Goal: Task Accomplishment & Management: Manage account settings

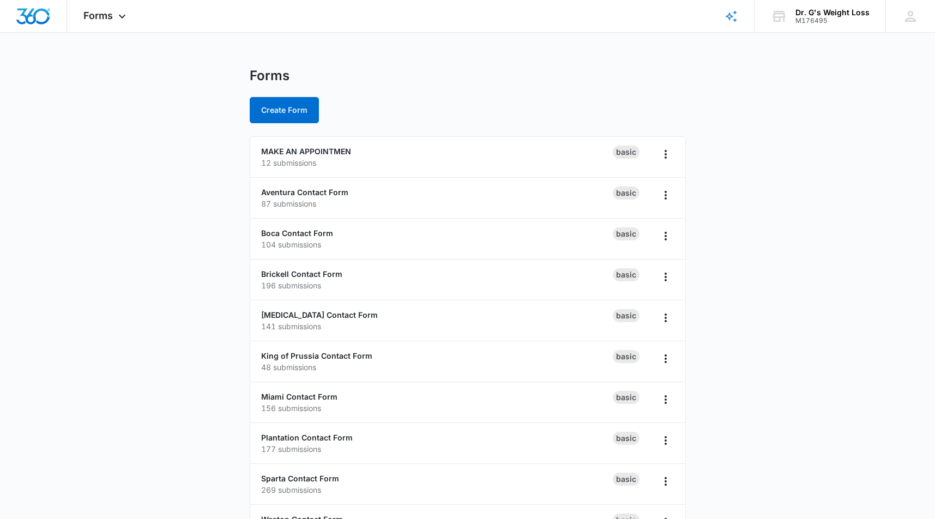
click at [804, 129] on main "Forms Create Form MAKE AN APPOINTMEN 12 submissions Basic Aventura Contact Form…" at bounding box center [467, 395] width 935 height 655
click at [335, 155] on link "MAKE AN APPOINTMEN" at bounding box center [306, 151] width 90 height 9
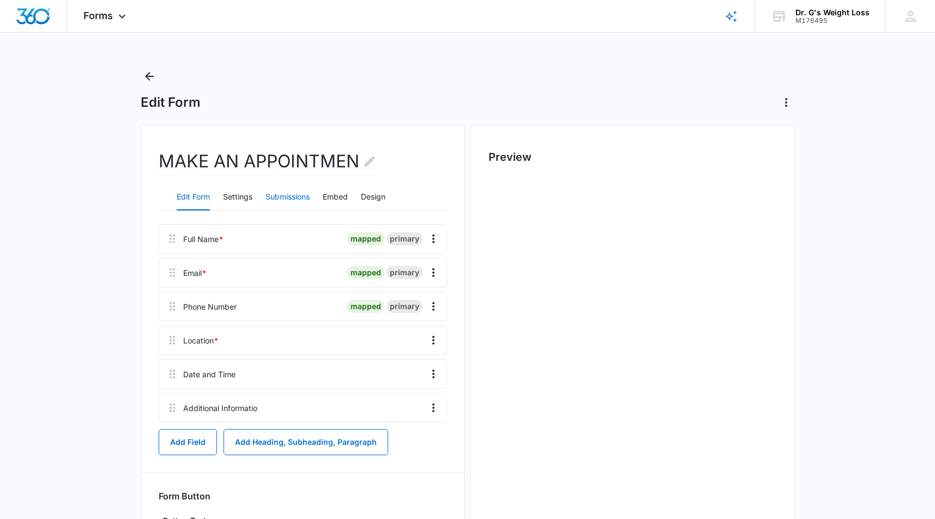
click at [282, 192] on button "Submissions" at bounding box center [288, 197] width 44 height 26
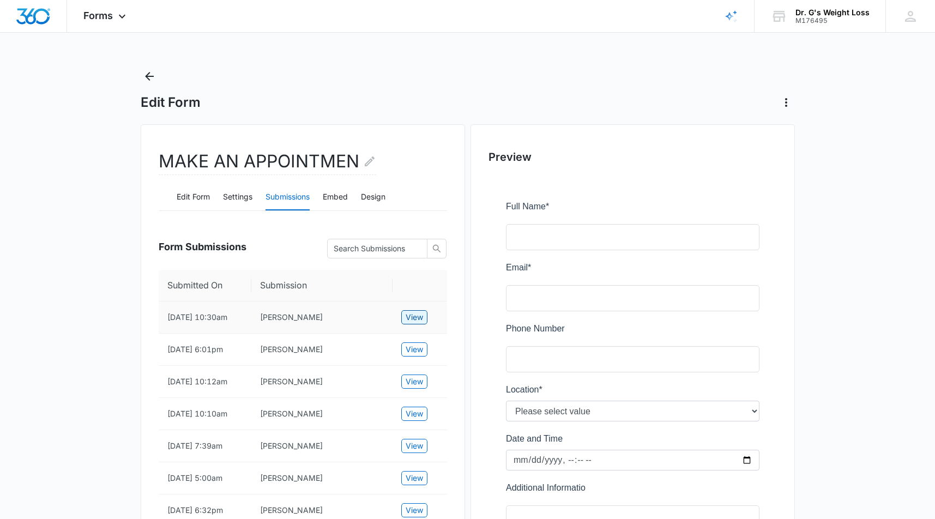
click at [416, 321] on span "View" at bounding box center [414, 317] width 17 height 12
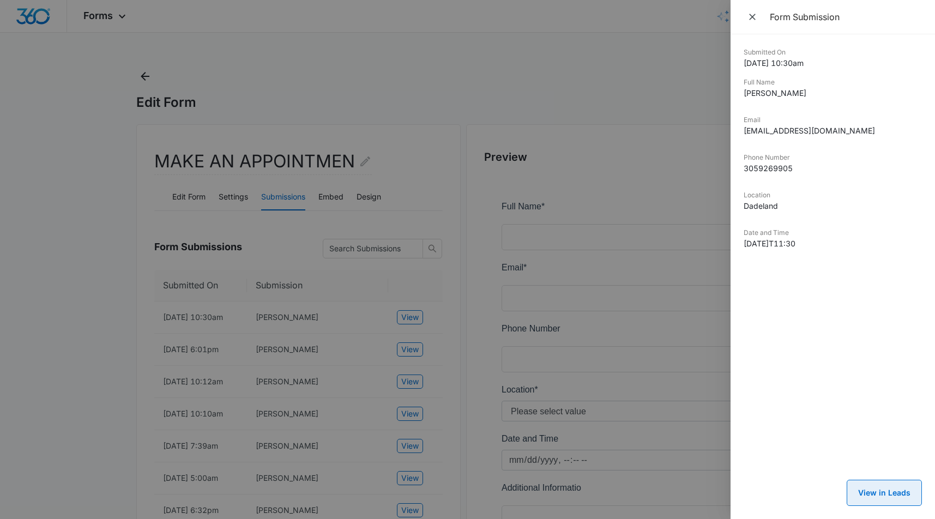
click at [890, 489] on button "View in Leads" at bounding box center [884, 493] width 75 height 26
click at [589, 98] on div at bounding box center [467, 259] width 935 height 519
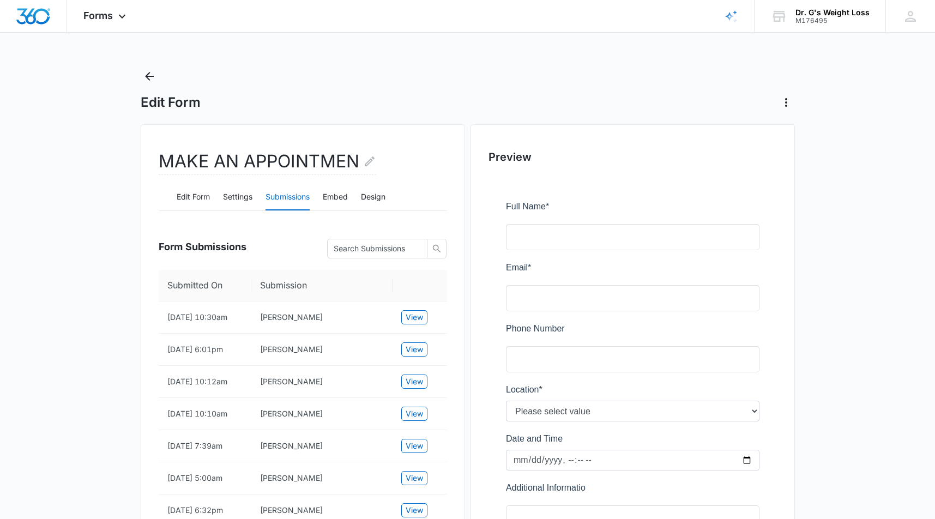
click at [865, 280] on main "Edit Form MAKE AN APPOINTMEN Edit Form Settings Submissions Embed Design Form S…" at bounding box center [467, 414] width 935 height 692
click at [62, 240] on main "Edit Form MAKE AN APPOINTMEN Edit Form Settings Submissions Embed Design Form S…" at bounding box center [467, 414] width 935 height 692
click at [73, 238] on main "Edit Form MAKE AN APPOINTMEN Edit Form Settings Submissions Embed Design Form S…" at bounding box center [467, 414] width 935 height 692
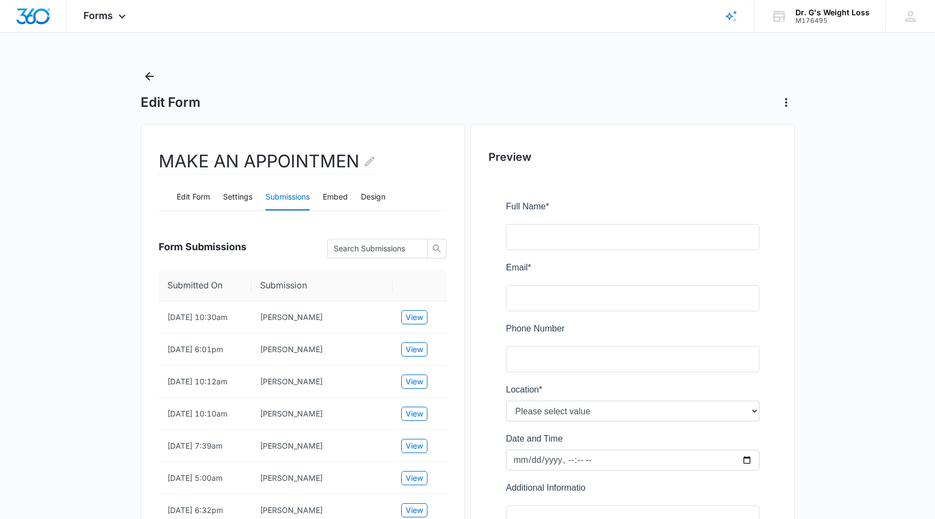
click at [72, 238] on main "Edit Form MAKE AN APPOINTMEN Edit Form Settings Submissions Embed Design Form S…" at bounding box center [467, 414] width 935 height 692
click at [149, 76] on icon "Back" at bounding box center [149, 76] width 9 height 9
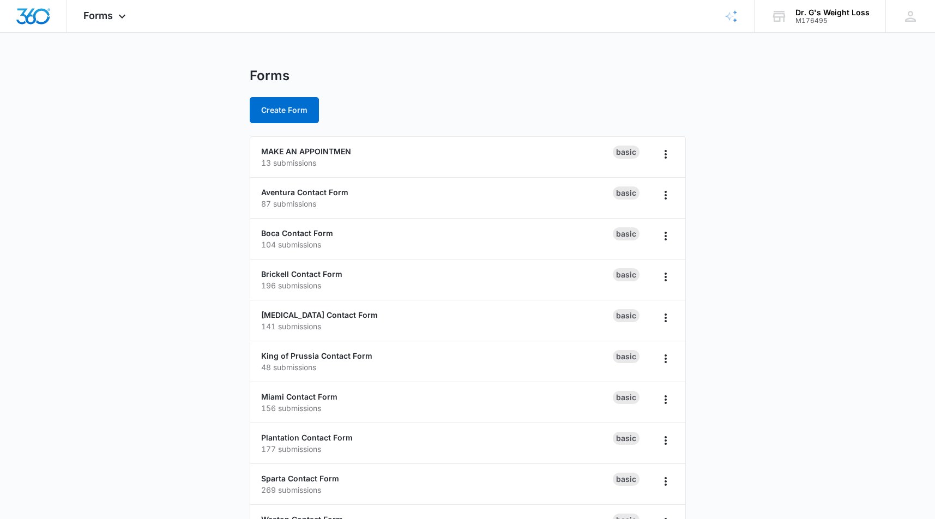
click at [88, 187] on main "Forms Create Form MAKE AN APPOINTMEN 13 submissions Basic Aventura Contact Form…" at bounding box center [467, 395] width 935 height 655
click at [148, 170] on main "Forms Create Form MAKE AN APPOINTMEN 13 submissions Basic Aventura Contact Form…" at bounding box center [467, 395] width 935 height 655
click at [454, 89] on div "Forms Create Form" at bounding box center [468, 96] width 436 height 56
click at [489, 91] on div "Forms Create Form" at bounding box center [468, 96] width 436 height 56
click at [409, 58] on div "Forms Apps Reputation Forms CRM Email Social Payments POS Content Ads Intellige…" at bounding box center [467, 361] width 935 height 722
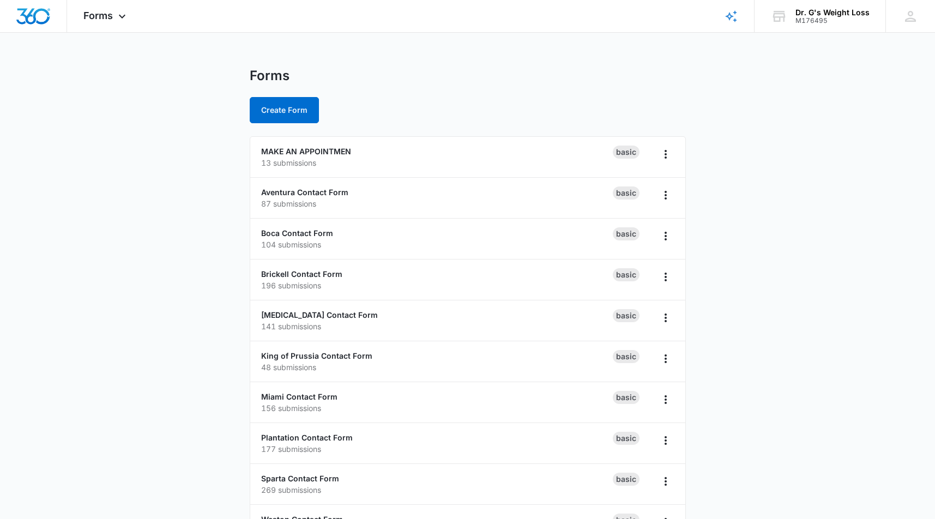
click at [137, 171] on main "Forms Create Form MAKE AN APPOINTMEN 13 submissions Basic Aventura Contact Form…" at bounding box center [467, 395] width 935 height 655
click at [540, 64] on div "Forms Apps Reputation Forms CRM Email Social Payments POS Content Ads Intellige…" at bounding box center [467, 361] width 935 height 722
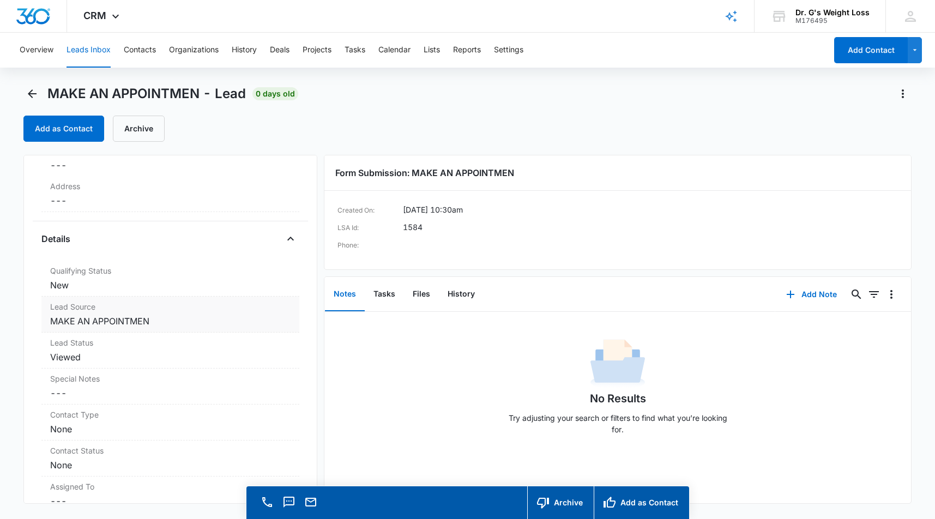
scroll to position [327, 0]
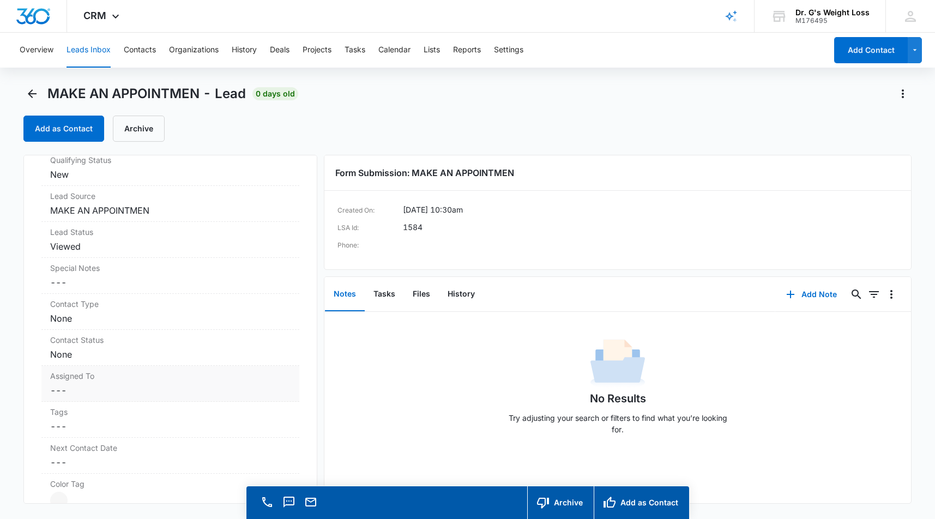
click at [215, 391] on dd "Cancel Save Changes ---" at bounding box center [170, 390] width 240 height 13
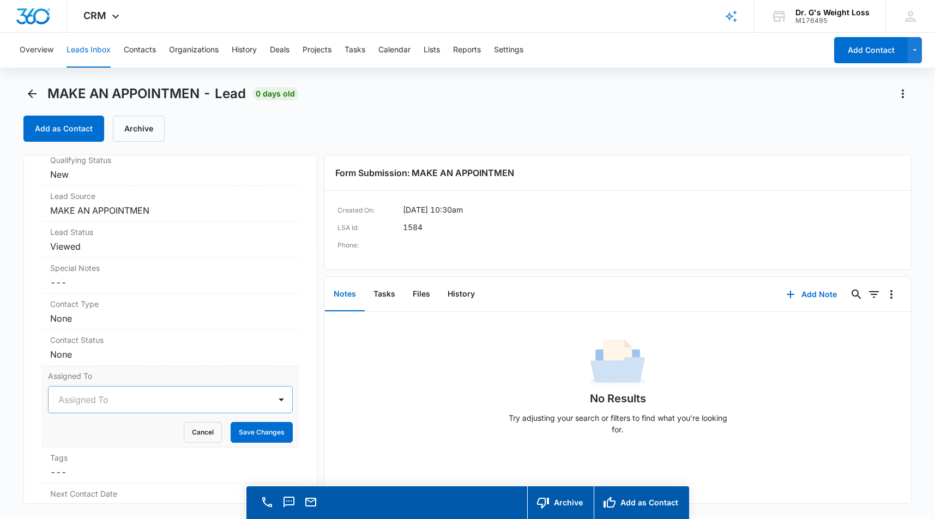
click at [218, 401] on div "Assigned To" at bounding box center [170, 399] width 245 height 27
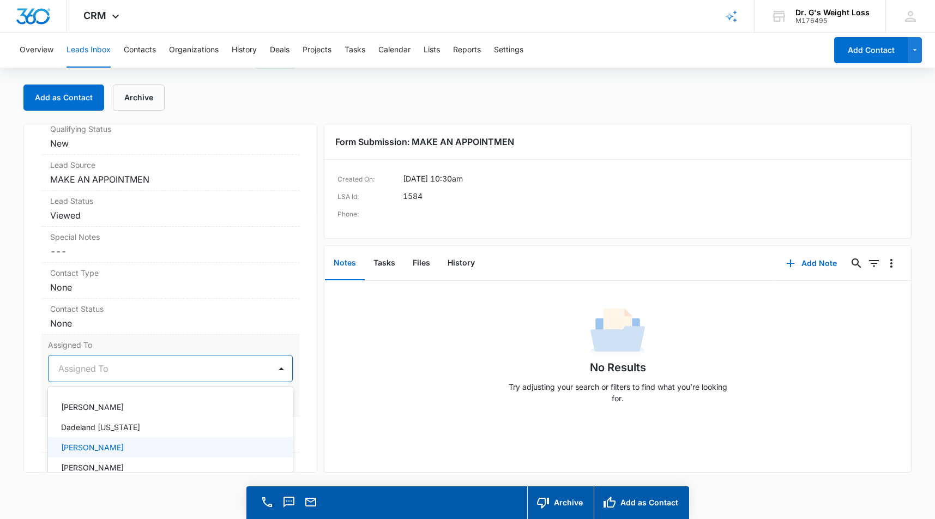
scroll to position [218, 0]
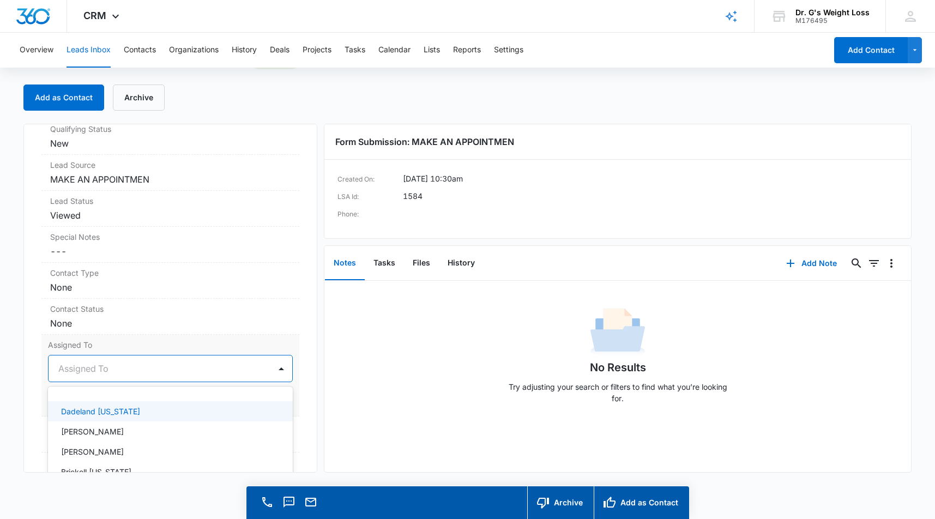
click at [188, 413] on div "Dadeland Florida" at bounding box center [169, 411] width 216 height 11
click at [308, 393] on div "MAKE AN APPOINTMEN Contact Info Name Cancel Save Changes Martha Phone Cancel Sa…" at bounding box center [170, 298] width 294 height 349
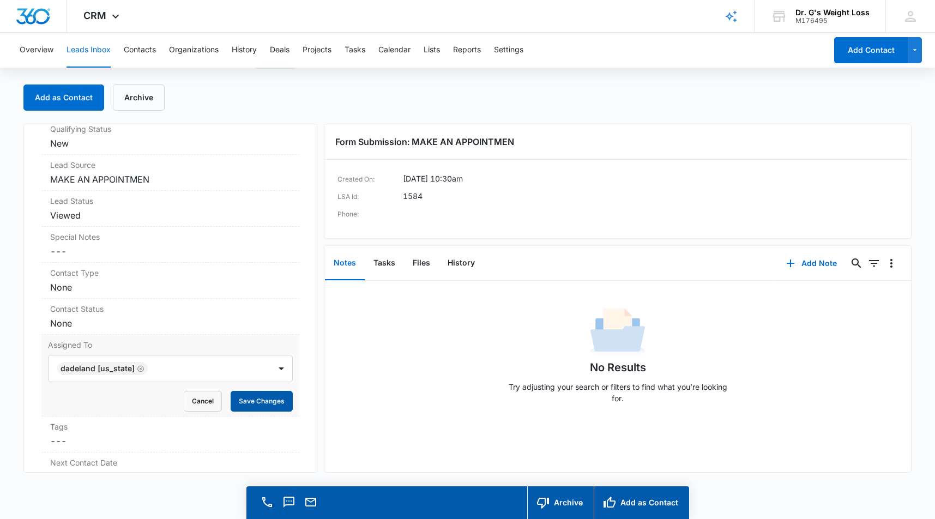
click at [249, 399] on button "Save Changes" at bounding box center [262, 401] width 62 height 21
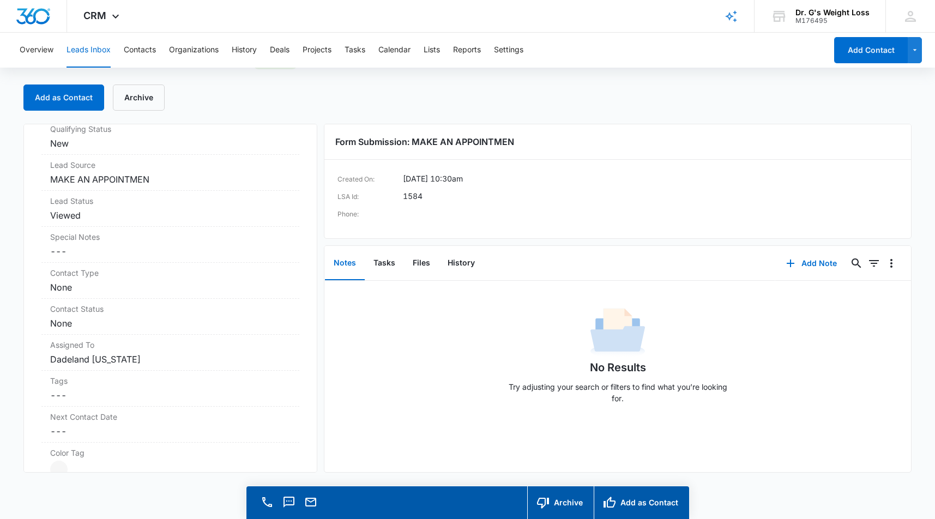
click at [283, 101] on div "Add as Contact Archive" at bounding box center [467, 98] width 888 height 26
